Goal: Information Seeking & Learning: Understand process/instructions

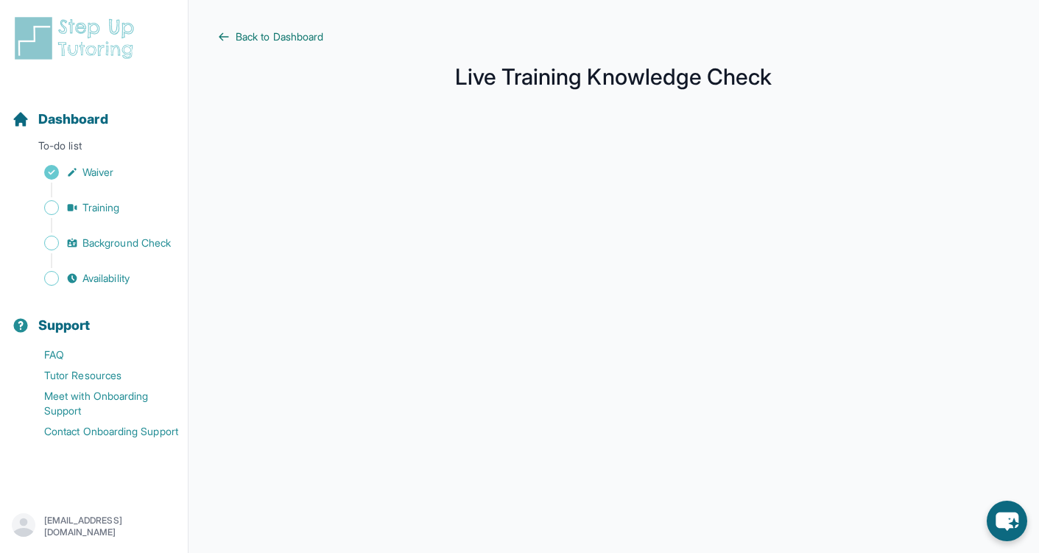
click at [312, 37] on span "Back to Dashboard" at bounding box center [280, 36] width 88 height 15
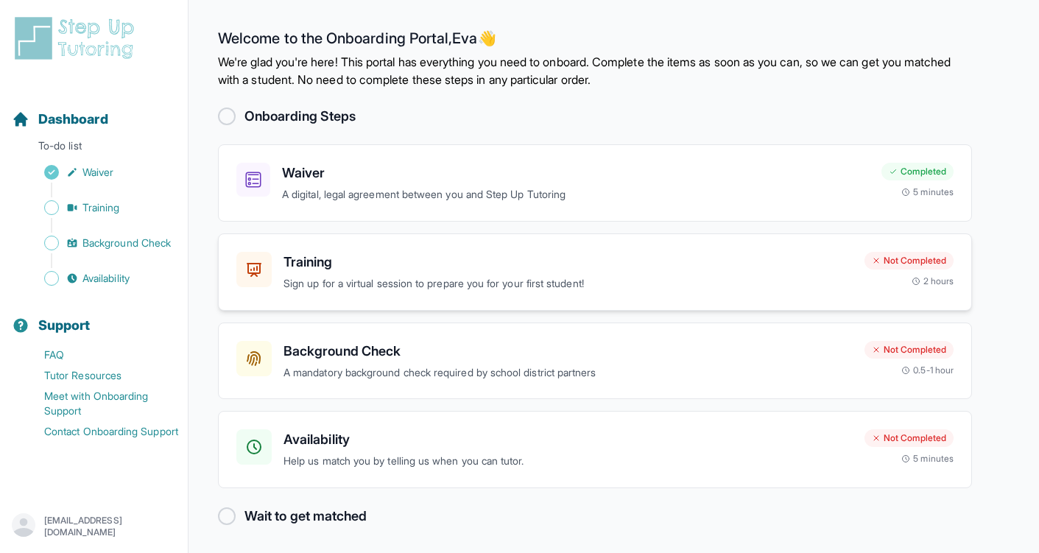
click at [428, 283] on p "Sign up for a virtual session to prepare you for your first student!" at bounding box center [567, 283] width 569 height 17
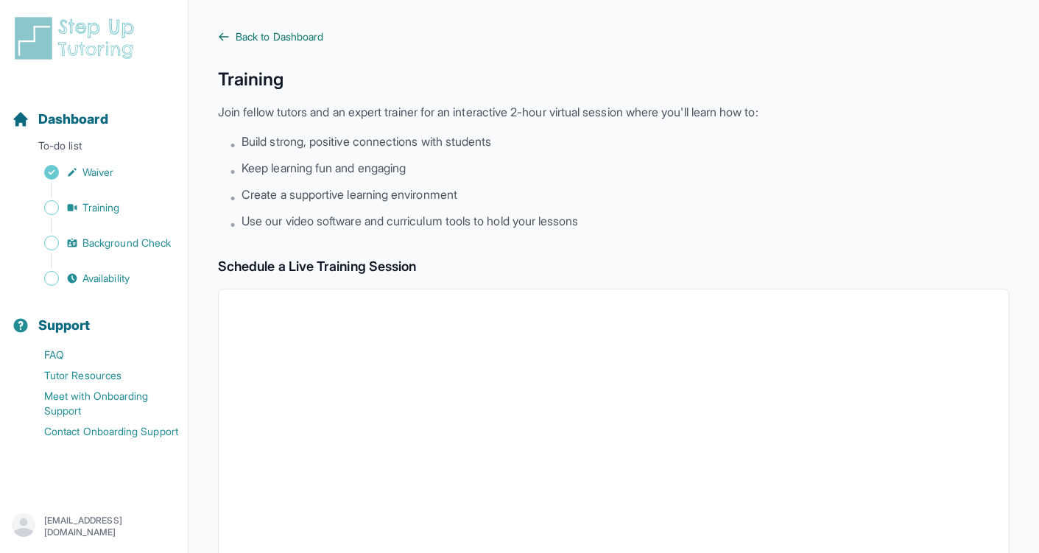
click at [244, 34] on span "Back to Dashboard" at bounding box center [280, 36] width 88 height 15
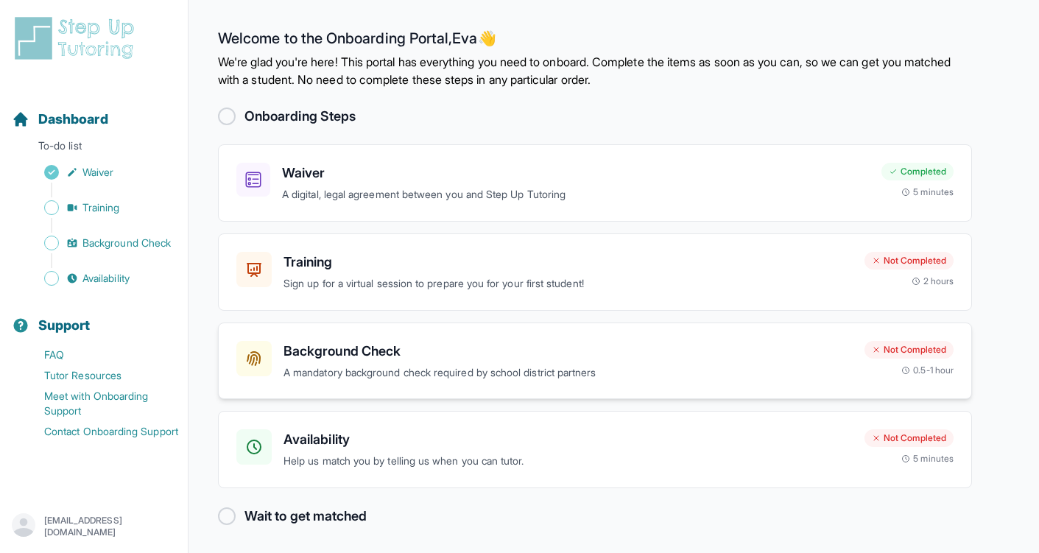
scroll to position [3, 0]
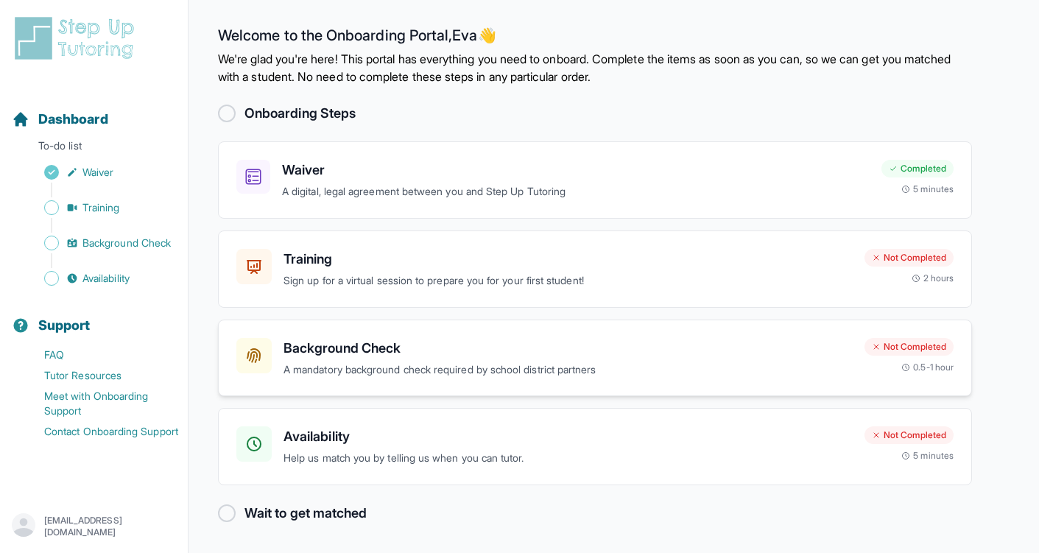
click at [524, 367] on p "A mandatory background check required by school district partners" at bounding box center [567, 369] width 569 height 17
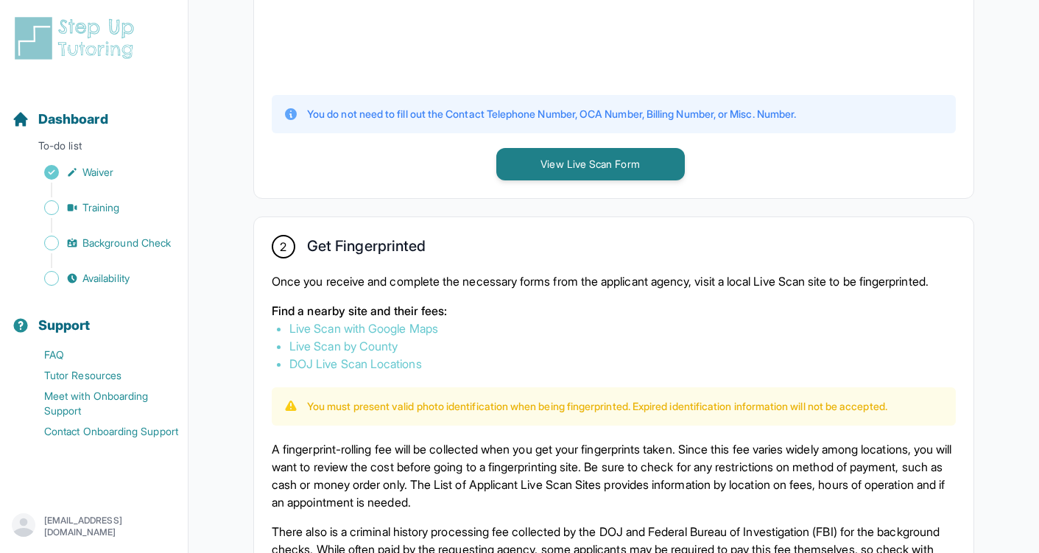
scroll to position [599, 0]
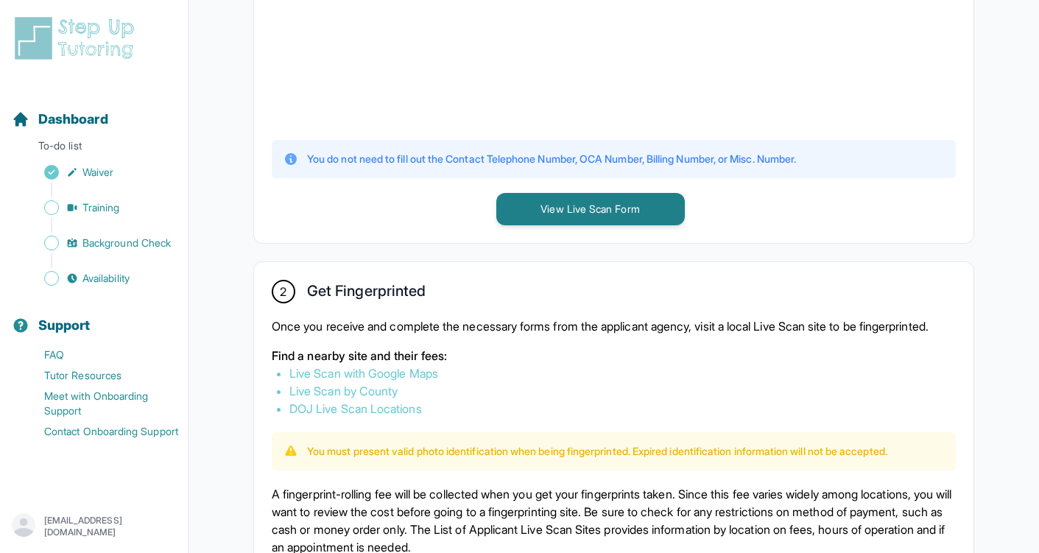
click at [428, 381] on link "Live Scan with Google Maps" at bounding box center [363, 373] width 149 height 15
click at [382, 398] on link "Live Scan by County" at bounding box center [343, 391] width 108 height 15
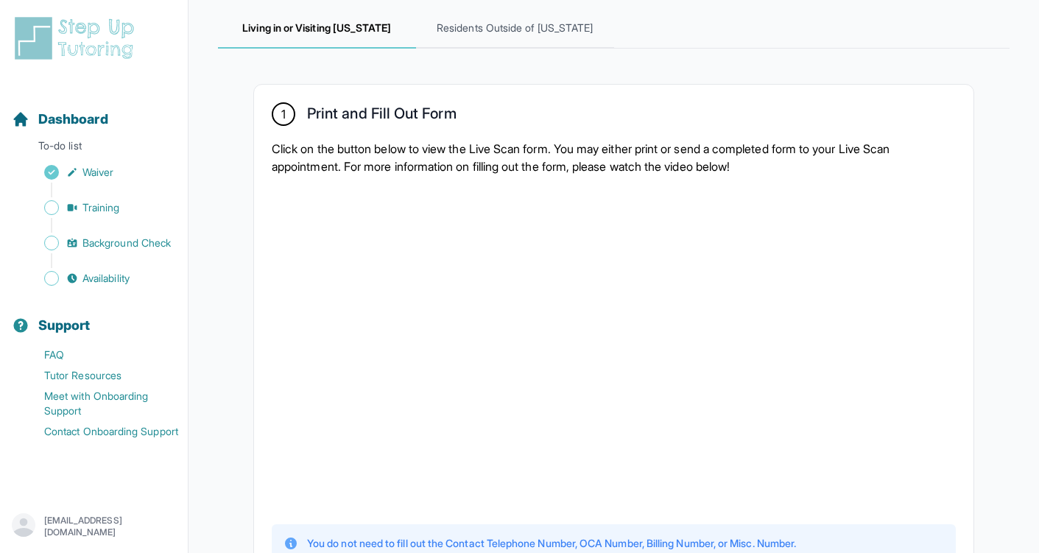
scroll to position [217, 0]
